Goal: Transaction & Acquisition: Download file/media

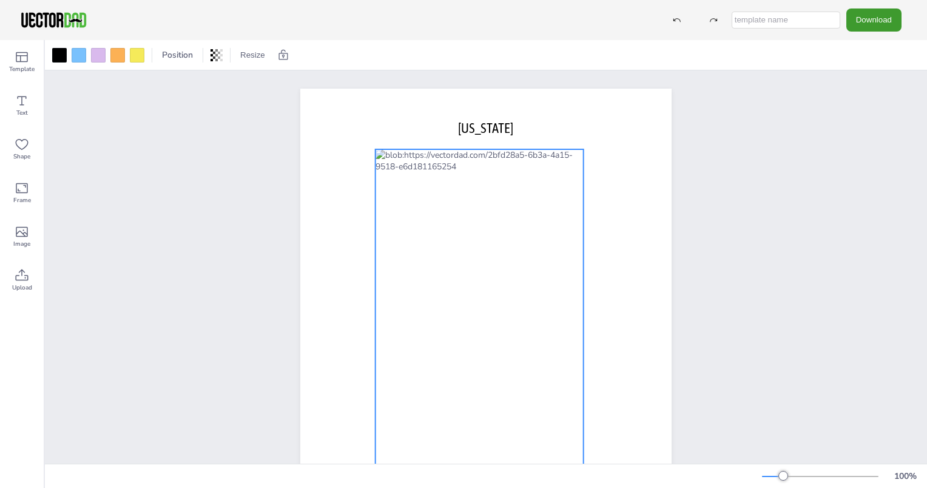
drag, startPoint x: 578, startPoint y: 153, endPoint x: 571, endPoint y: 150, distance: 7.9
click at [571, 150] on div at bounding box center [479, 337] width 208 height 377
click at [495, 123] on icon at bounding box center [498, 124] width 15 height 15
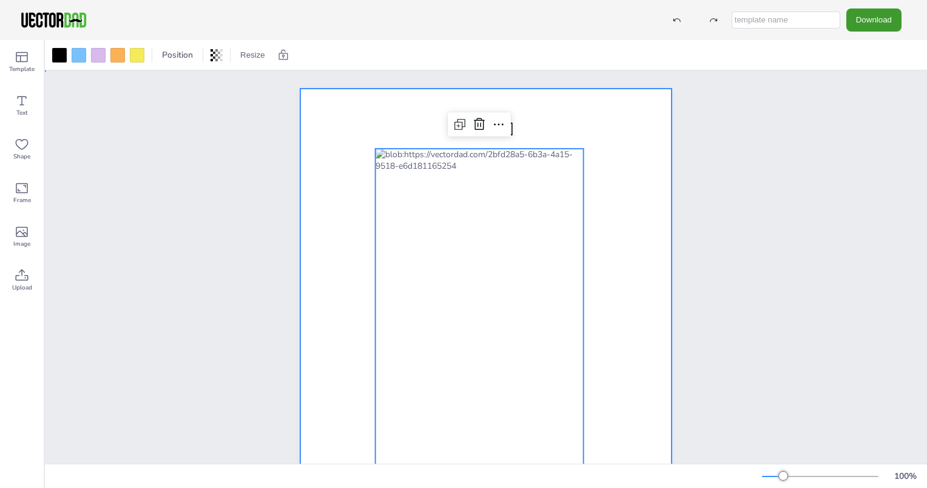
drag, startPoint x: 645, startPoint y: 198, endPoint x: 635, endPoint y: 198, distance: 9.1
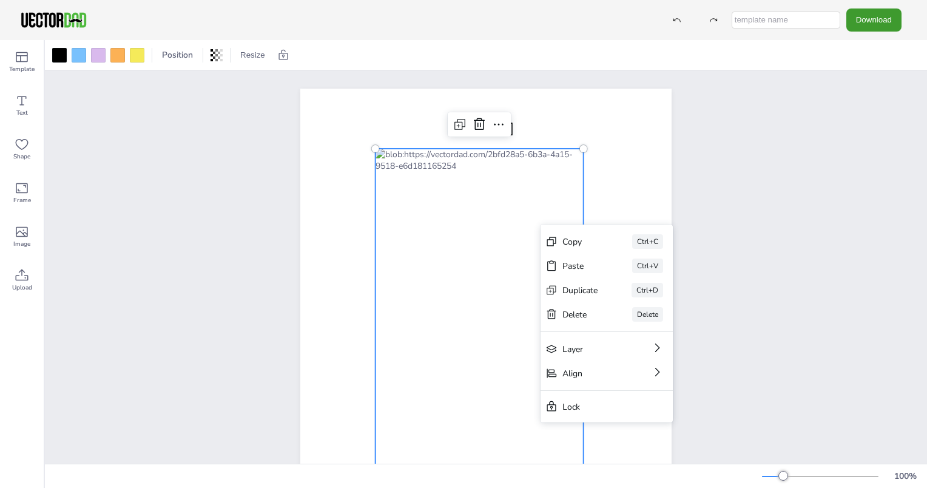
click at [497, 218] on div at bounding box center [479, 337] width 208 height 377
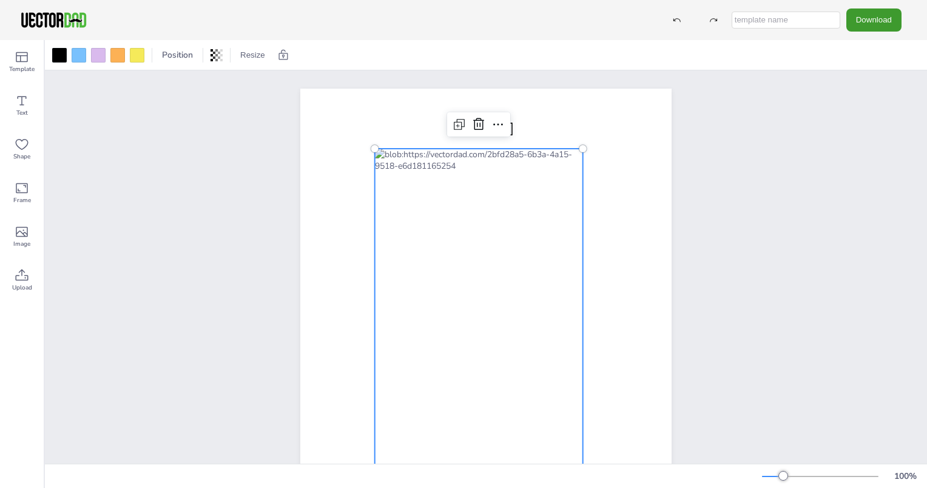
click at [497, 218] on div at bounding box center [479, 337] width 208 height 377
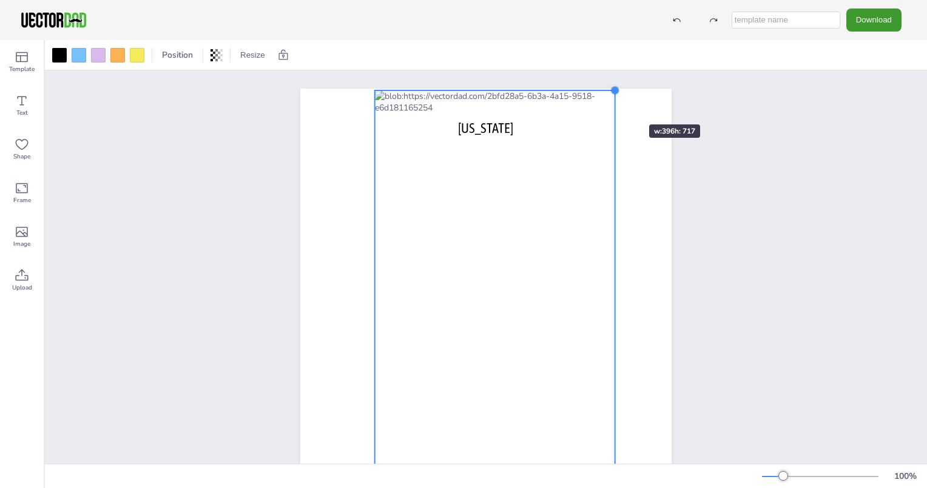
drag, startPoint x: 580, startPoint y: 147, endPoint x: 612, endPoint y: 102, distance: 55.7
click at [612, 102] on div "vectordad.com ILLINOIS" at bounding box center [485, 329] width 371 height 480
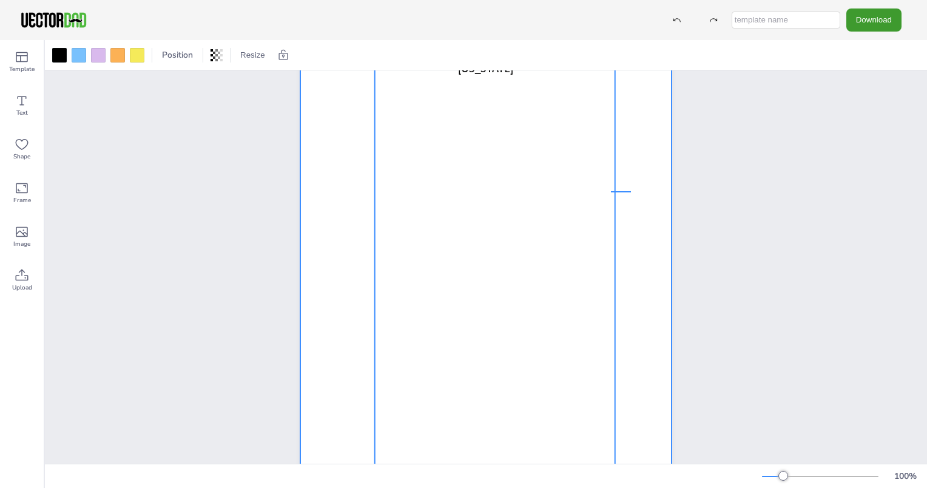
drag, startPoint x: 611, startPoint y: 192, endPoint x: 633, endPoint y: 191, distance: 22.4
click at [633, 191] on div at bounding box center [485, 268] width 371 height 480
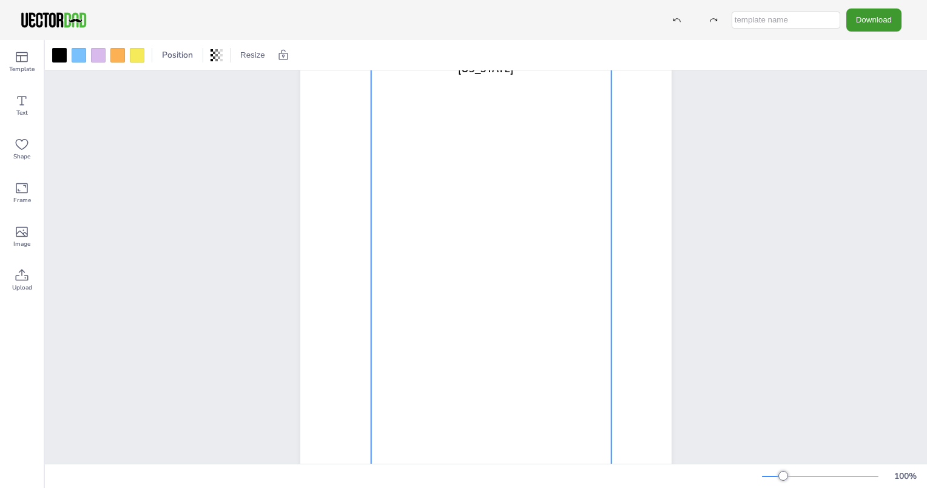
click at [604, 201] on div at bounding box center [491, 248] width 240 height 435
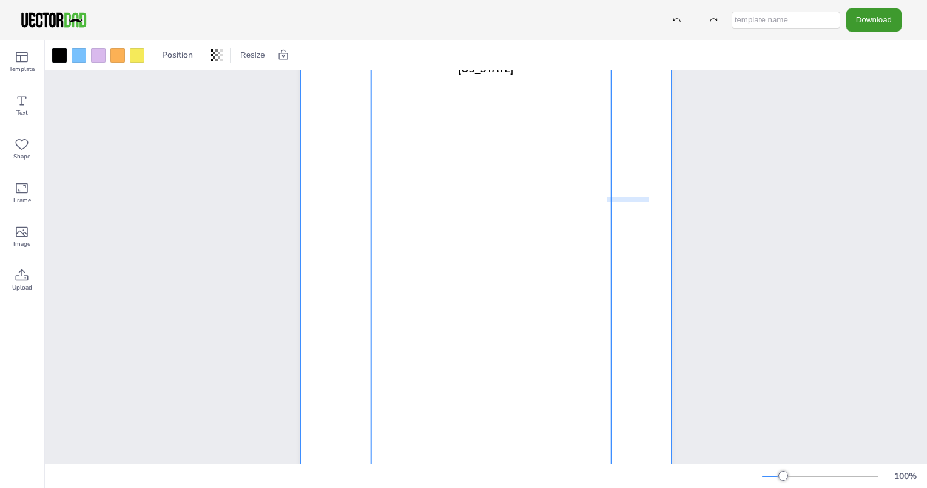
drag, startPoint x: 606, startPoint y: 202, endPoint x: 649, endPoint y: 196, distance: 42.8
click at [649, 196] on div at bounding box center [485, 268] width 371 height 480
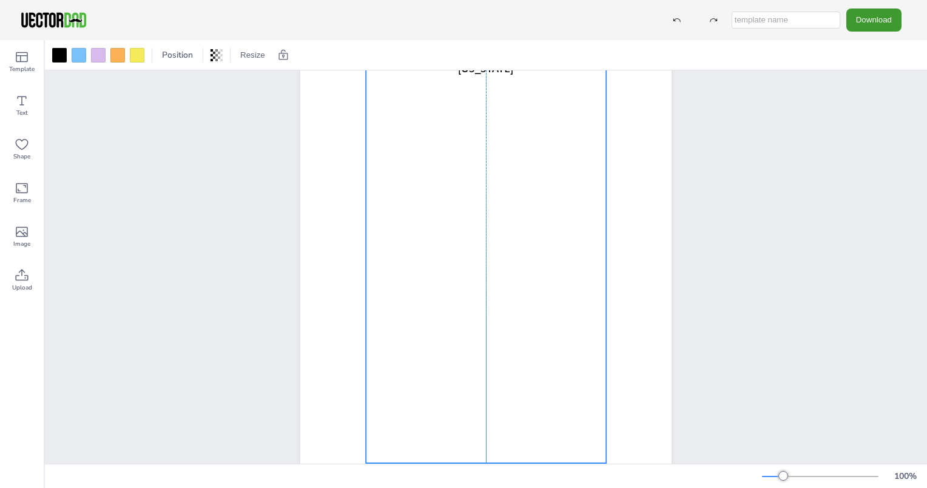
drag, startPoint x: 366, startPoint y: 167, endPoint x: 358, endPoint y: 166, distance: 8.1
click at [358, 28] on div "vectordad.com ILLINOIS" at bounding box center [485, 28] width 371 height 0
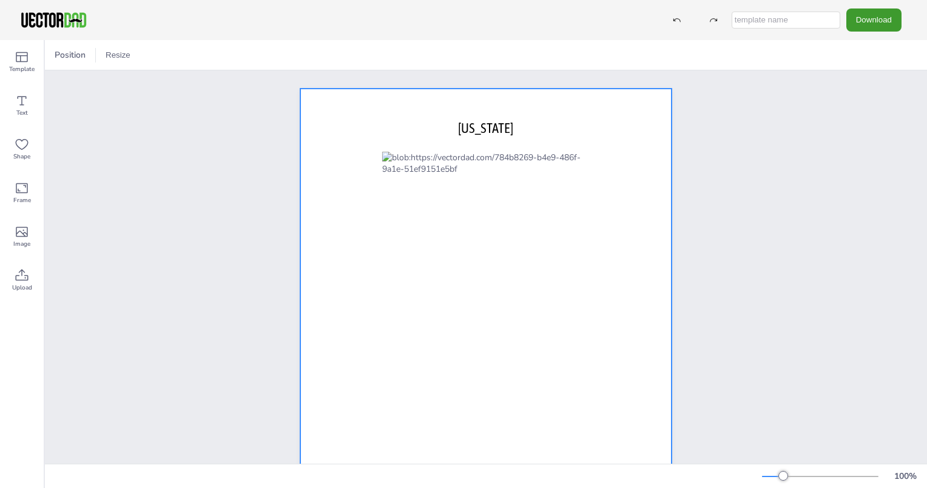
scroll to position [61, 0]
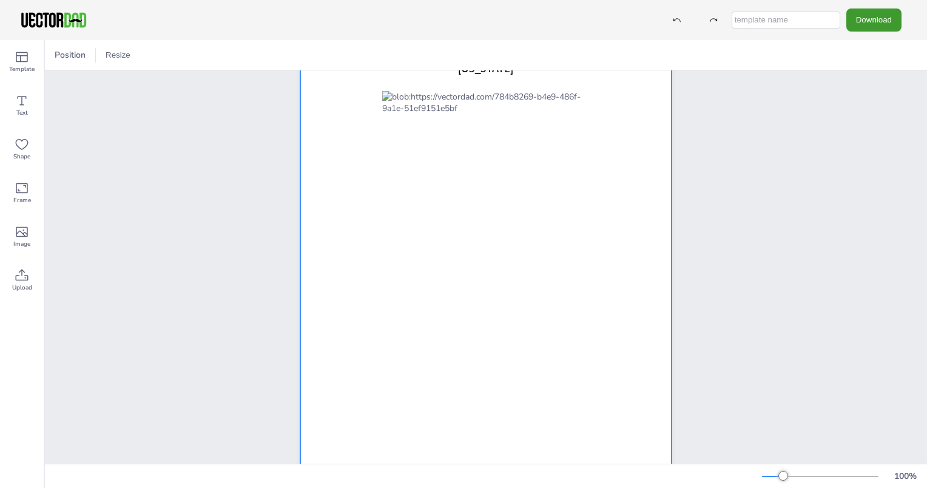
click at [569, 87] on div at bounding box center [485, 268] width 371 height 480
click at [563, 90] on div at bounding box center [485, 268] width 371 height 480
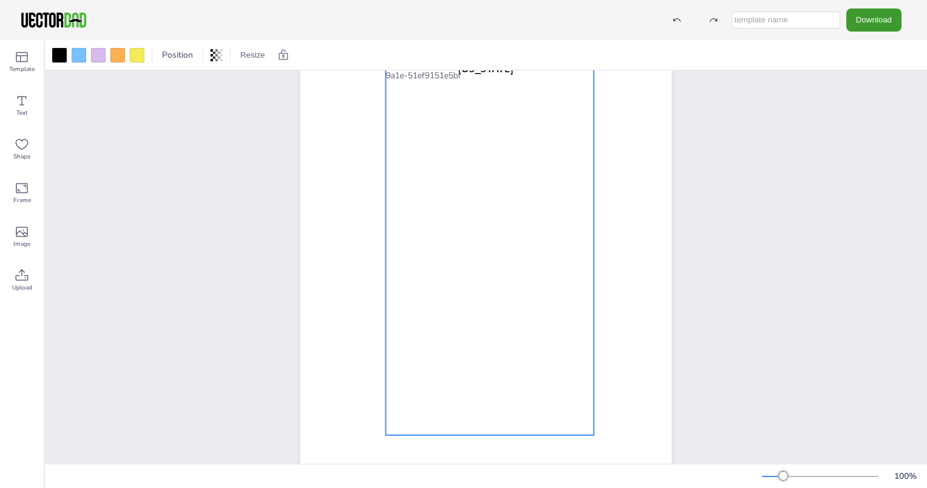
drag, startPoint x: 575, startPoint y: 94, endPoint x: 579, endPoint y: 63, distance: 31.1
click at [579, 63] on div "Position Resize vectordad.com ILLINOIS 100 %" at bounding box center [486, 263] width 882 height 447
click at [866, 19] on button "Download" at bounding box center [873, 19] width 55 height 22
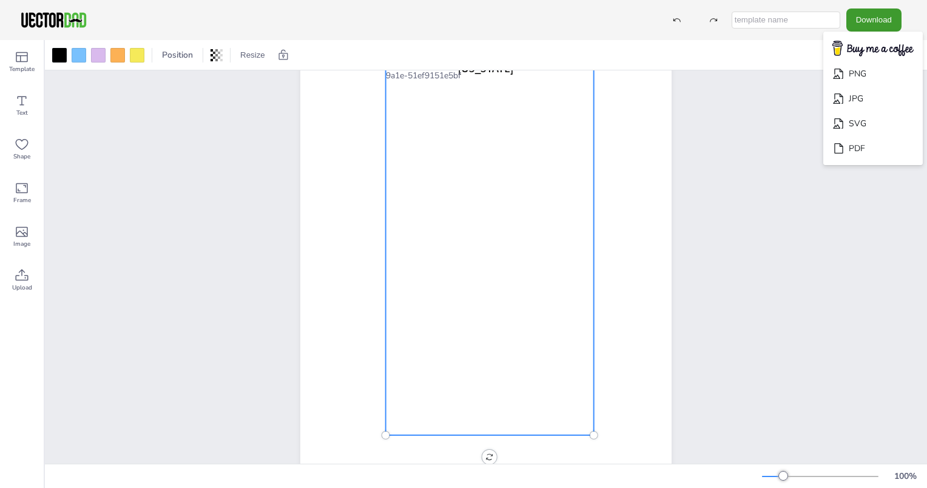
click at [737, 144] on div "vectordad.com ILLINOIS" at bounding box center [486, 268] width 882 height 516
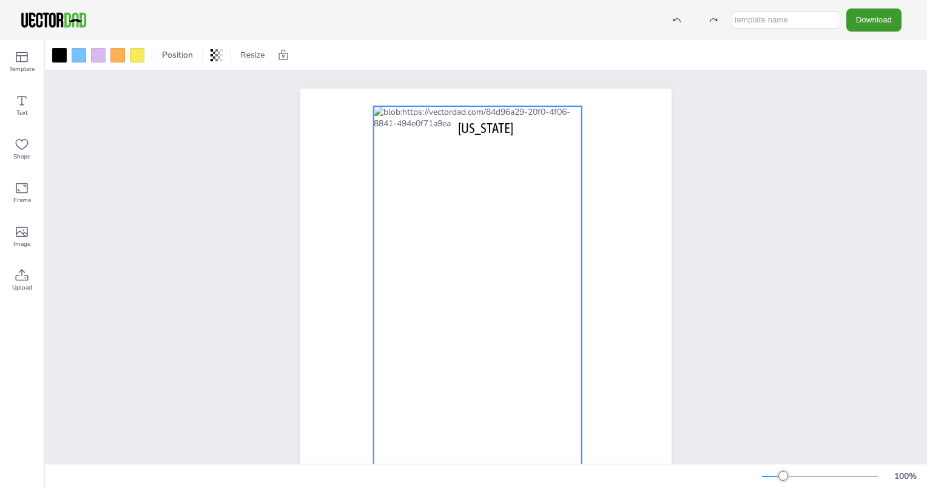
drag, startPoint x: 542, startPoint y: 151, endPoint x: 534, endPoint y: 106, distance: 46.3
click at [534, 106] on div at bounding box center [478, 294] width 208 height 377
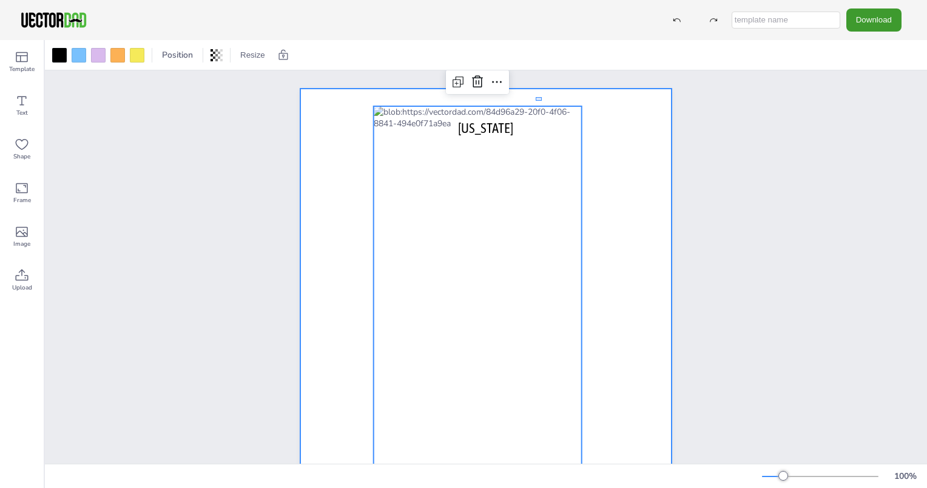
drag, startPoint x: 535, startPoint y: 101, endPoint x: 541, endPoint y: 97, distance: 7.1
click at [541, 97] on div at bounding box center [485, 329] width 371 height 480
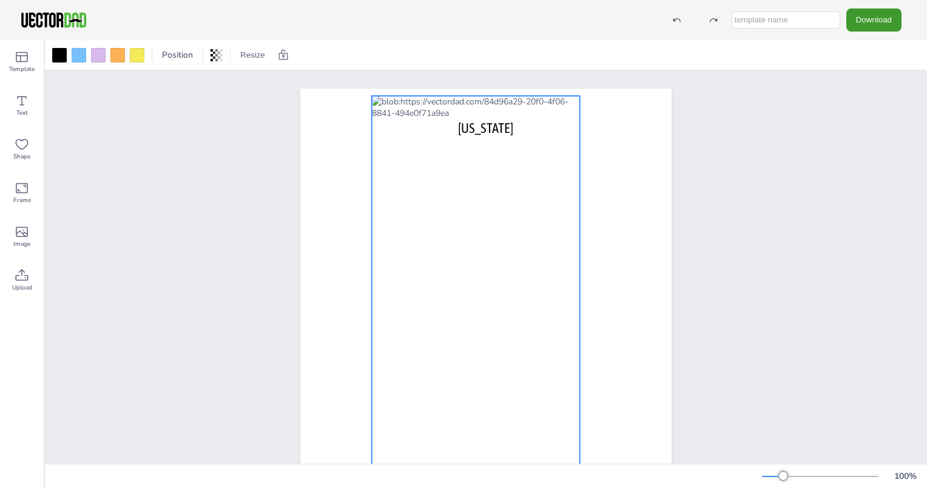
drag, startPoint x: 563, startPoint y: 107, endPoint x: 561, endPoint y: 97, distance: 10.5
click at [561, 97] on div at bounding box center [476, 284] width 208 height 377
